Goal: Find contact information: Find contact information

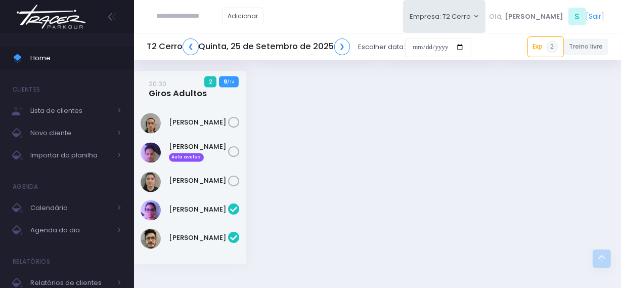
scroll to position [1653, 0]
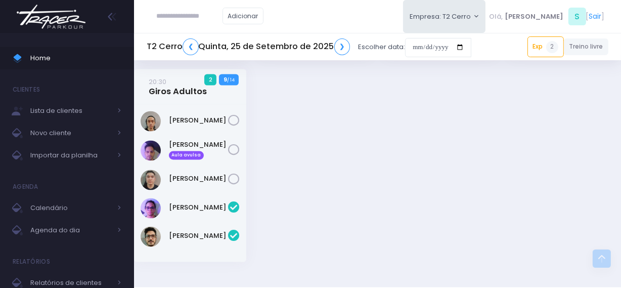
click at [229, 156] on icon at bounding box center [234, 151] width 12 height 12
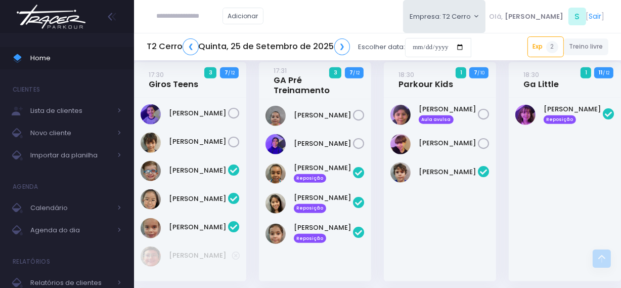
scroll to position [1011, 0]
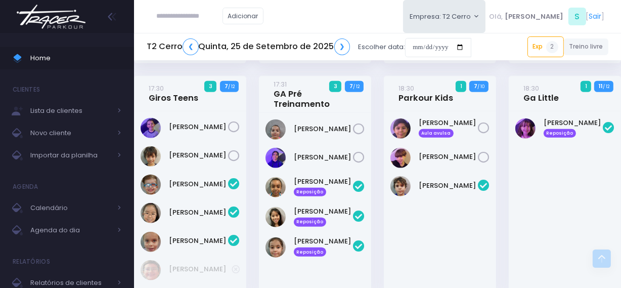
click at [487, 134] on icon at bounding box center [484, 128] width 12 height 12
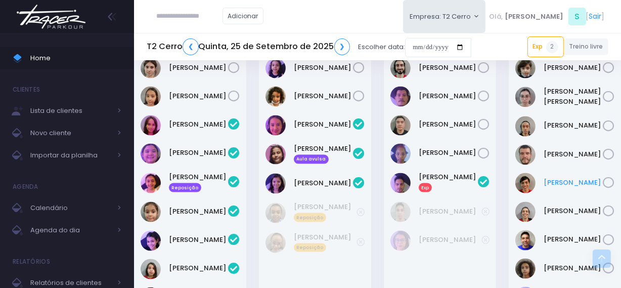
scroll to position [1286, 0]
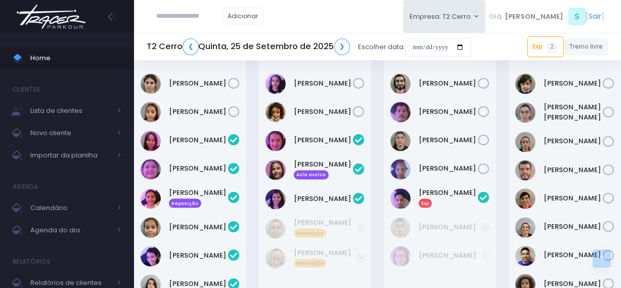
click at [611, 118] on icon at bounding box center [608, 113] width 12 height 12
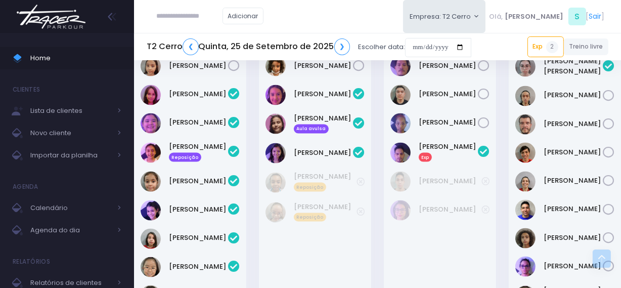
scroll to position [1378, 0]
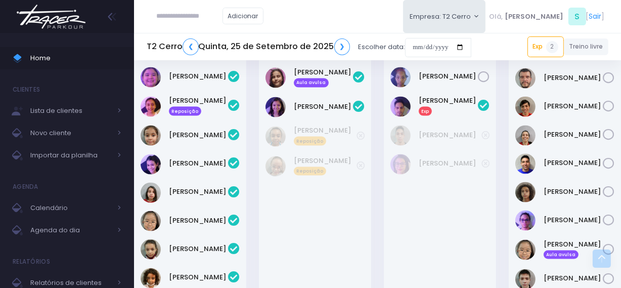
click at [603, 140] on icon at bounding box center [608, 135] width 12 height 12
click at [606, 198] on icon at bounding box center [608, 192] width 12 height 12
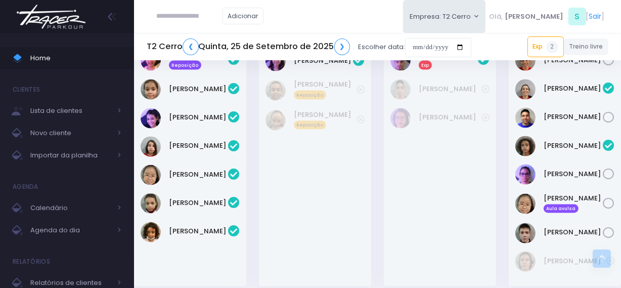
click at [606, 180] on icon at bounding box center [608, 174] width 12 height 12
click at [607, 209] on icon at bounding box center [608, 204] width 12 height 12
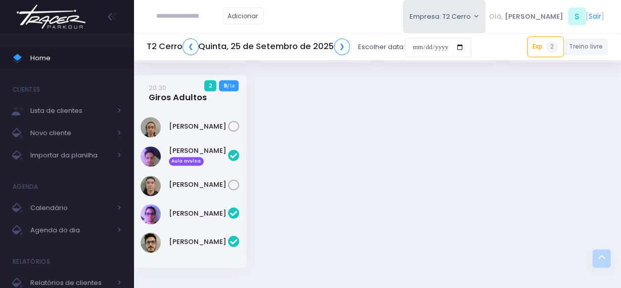
scroll to position [1653, 0]
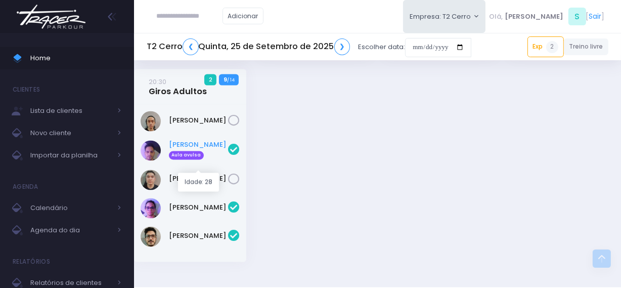
click at [176, 156] on link "Felipe Duo Aula avulsa" at bounding box center [198, 150] width 59 height 20
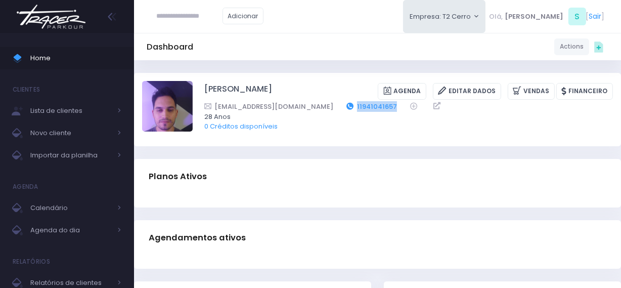
drag, startPoint x: 370, startPoint y: 104, endPoint x: 322, endPoint y: 103, distance: 48.5
click at [322, 103] on div "[EMAIL_ADDRESS][DOMAIN_NAME] 11941041657" at bounding box center [401, 106] width 395 height 11
copy link "11941041657"
